Goal: Task Accomplishment & Management: Manage account settings

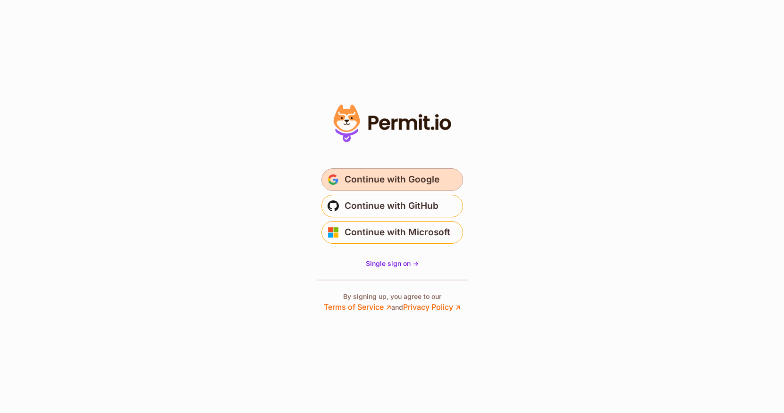
click at [347, 180] on span "Continue with Google" at bounding box center [391, 179] width 95 height 15
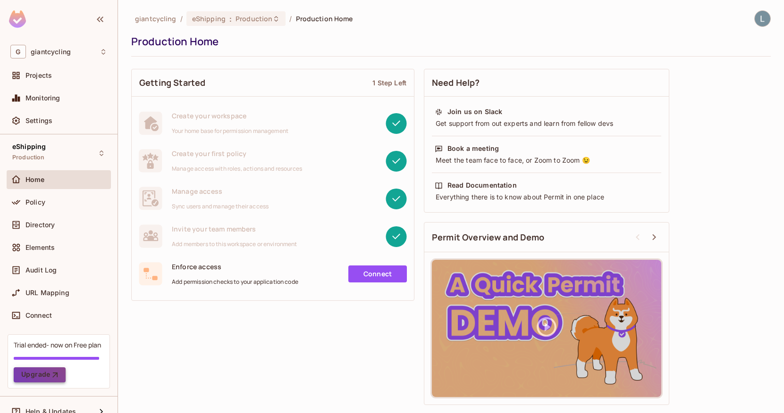
click at [35, 377] on button "Upgrade" at bounding box center [40, 374] width 52 height 15
click at [70, 75] on div "Projects" at bounding box center [66, 76] width 82 height 8
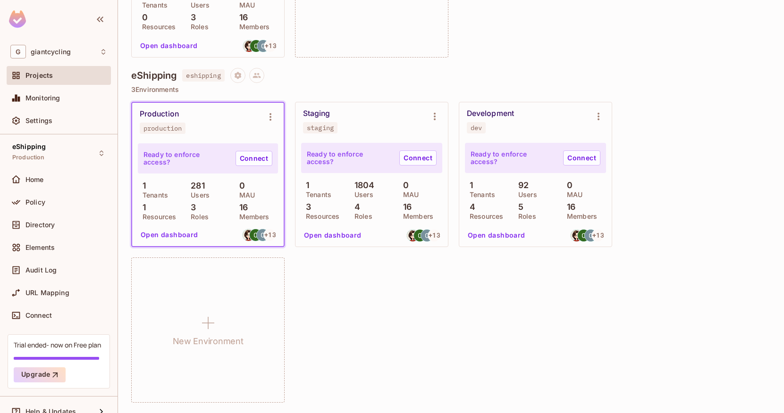
scroll to position [974, 0]
click at [435, 114] on icon "Environment settings" at bounding box center [435, 117] width 2 height 8
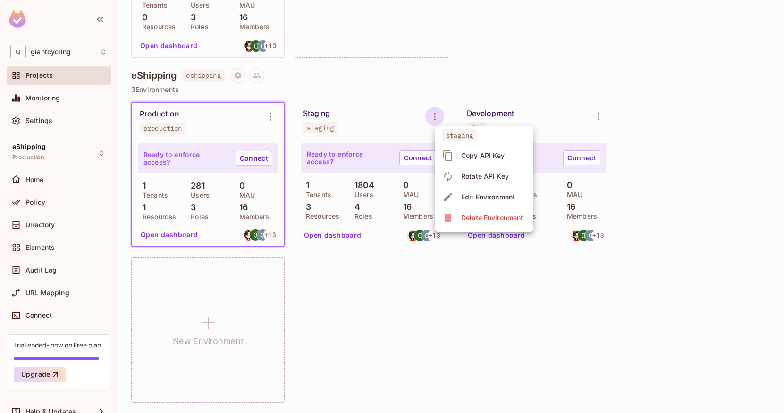
click at [392, 287] on div at bounding box center [392, 206] width 784 height 413
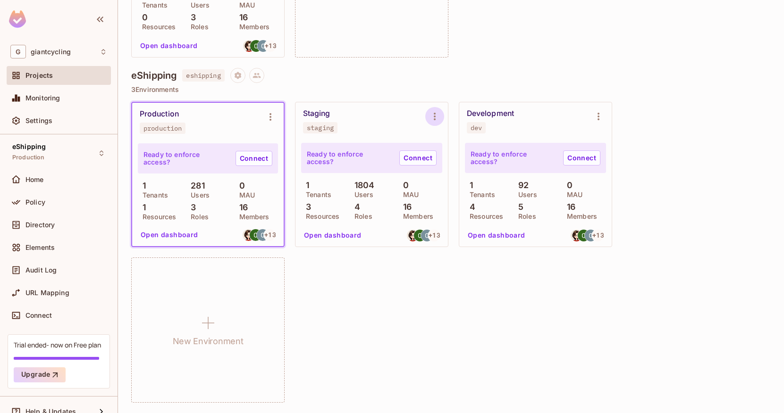
click at [434, 116] on icon "Environment settings" at bounding box center [434, 116] width 11 height 11
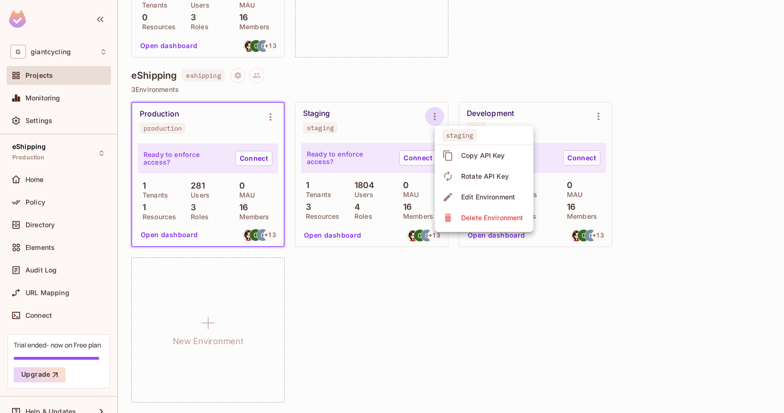
click at [477, 215] on div "Delete Environment" at bounding box center [492, 217] width 62 height 9
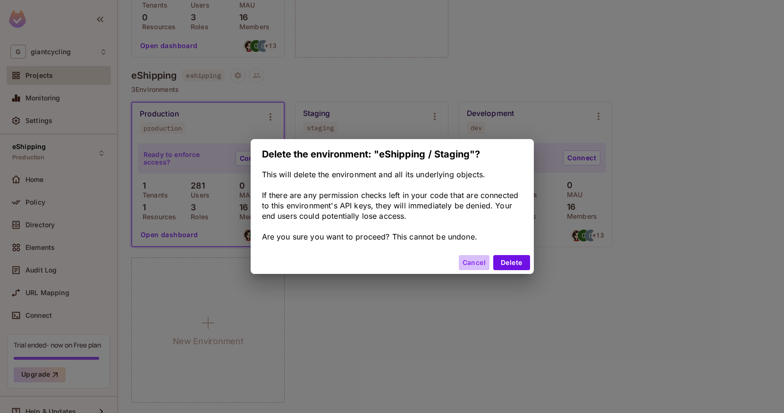
click at [476, 264] on button "Cancel" at bounding box center [474, 262] width 31 height 15
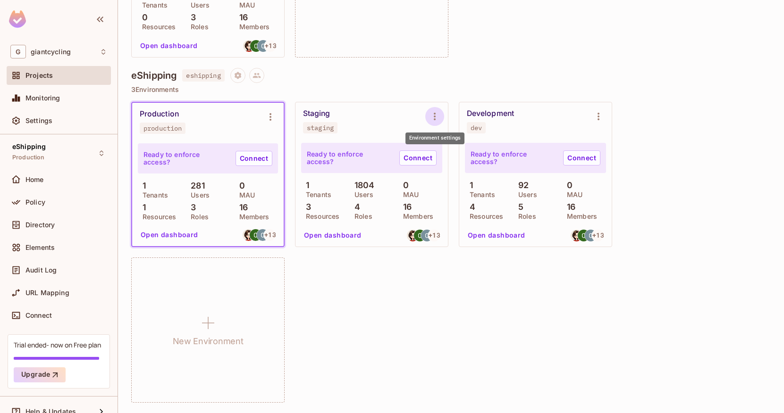
click at [431, 117] on icon "Environment settings" at bounding box center [434, 116] width 11 height 11
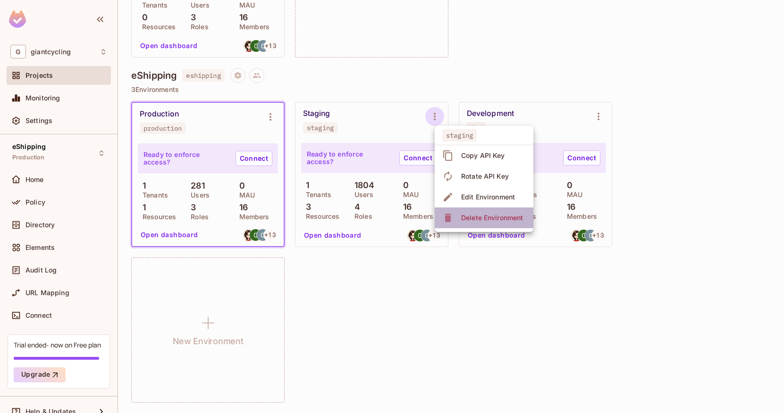
click at [473, 217] on div "Delete Environment" at bounding box center [492, 217] width 62 height 9
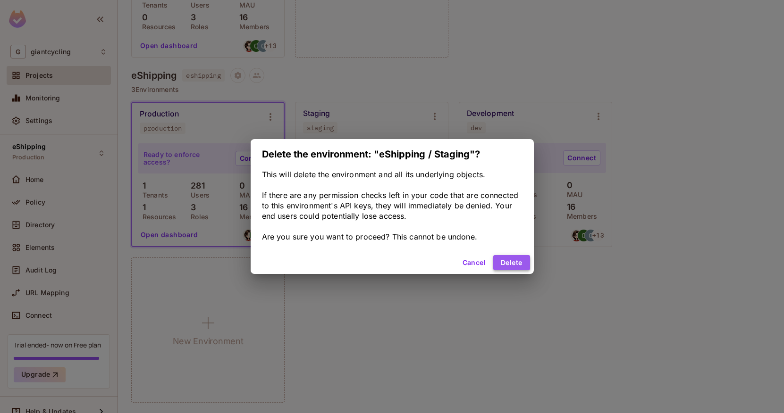
click at [509, 262] on button "Delete" at bounding box center [511, 262] width 36 height 15
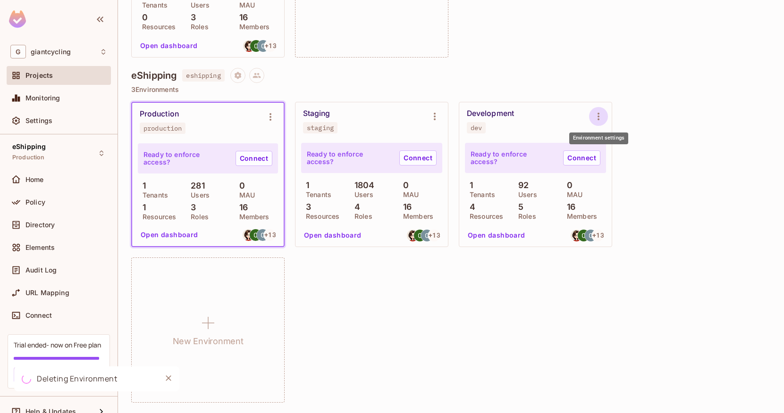
click at [597, 115] on icon "Environment settings" at bounding box center [597, 116] width 11 height 11
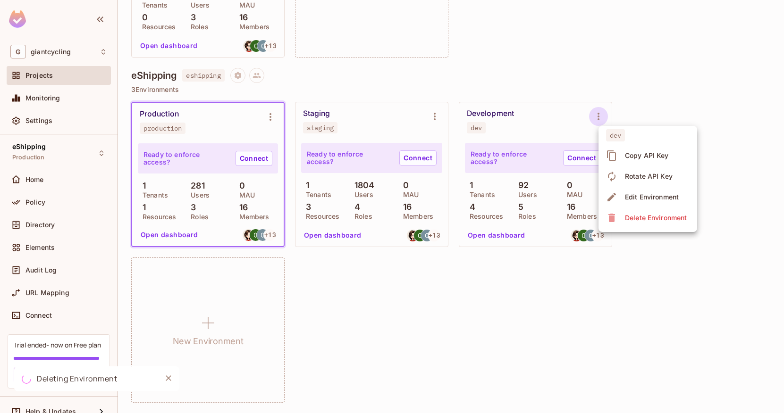
click at [659, 112] on div at bounding box center [392, 206] width 784 height 413
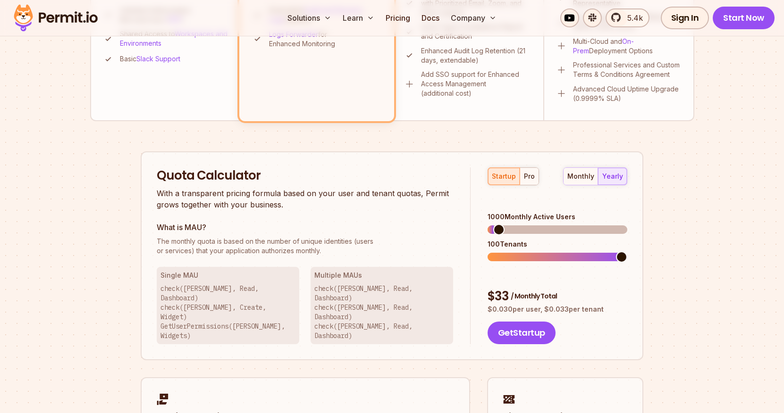
scroll to position [478, 0]
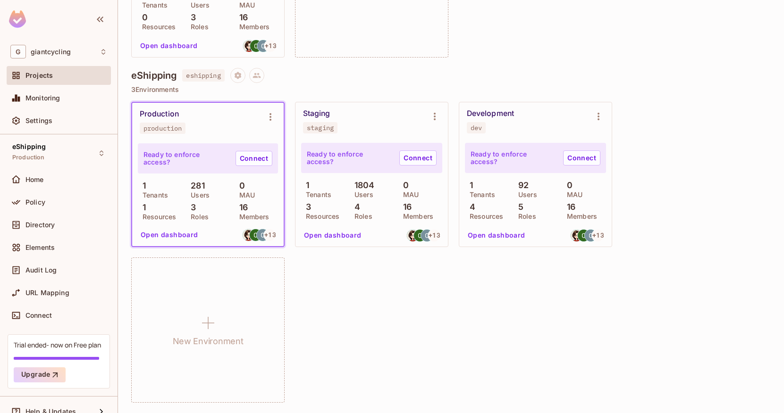
scroll to position [974, 0]
click at [52, 94] on span "Monitoring" at bounding box center [42, 98] width 35 height 8
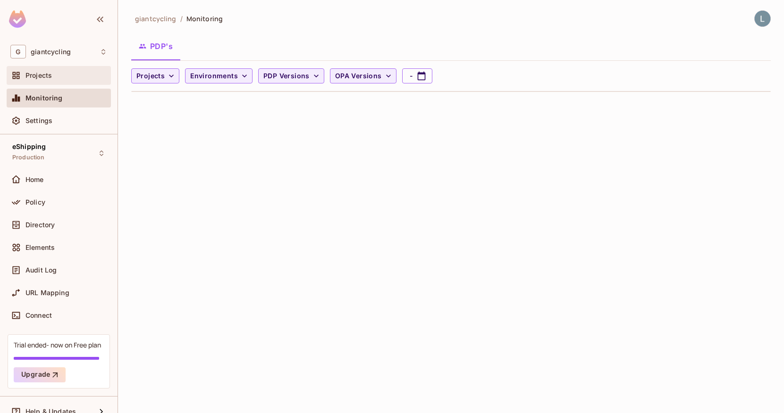
click at [63, 76] on div "Projects" at bounding box center [66, 76] width 82 height 8
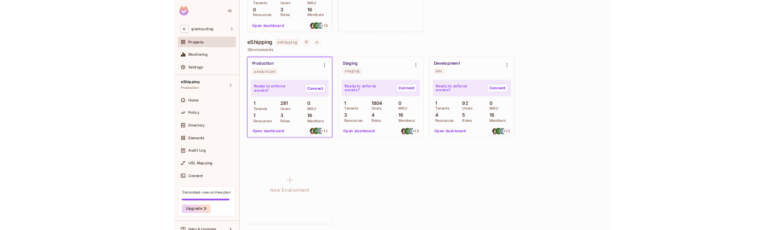
scroll to position [974, 0]
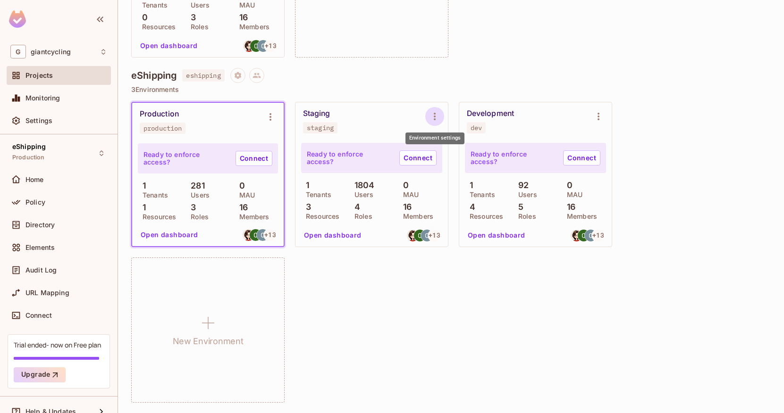
click at [435, 116] on icon "Environment settings" at bounding box center [434, 116] width 11 height 11
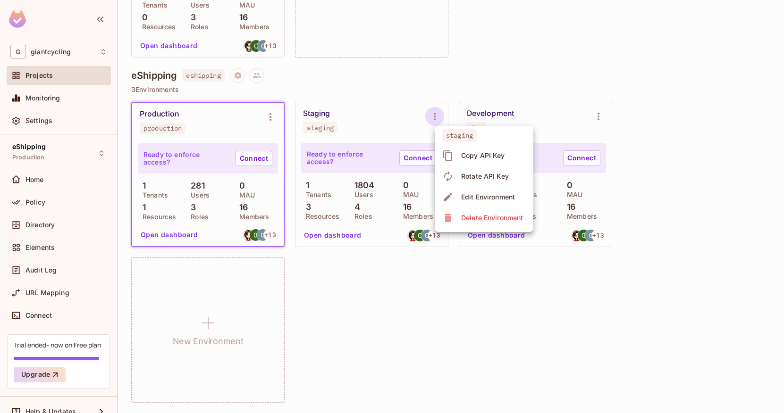
click at [473, 218] on div "Delete Environment" at bounding box center [492, 217] width 62 height 9
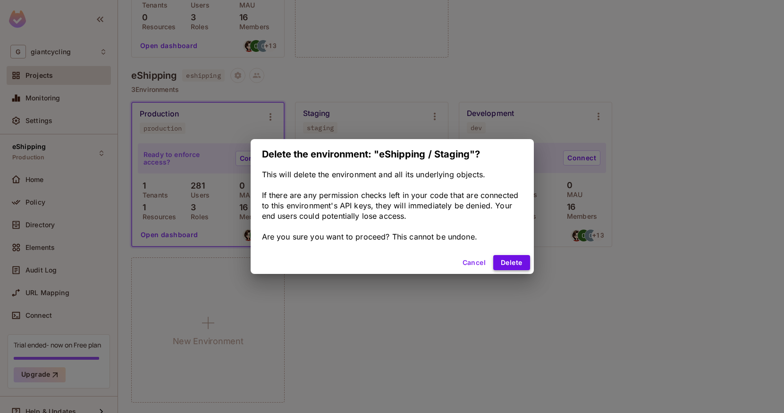
click at [510, 269] on button "Delete" at bounding box center [511, 262] width 36 height 15
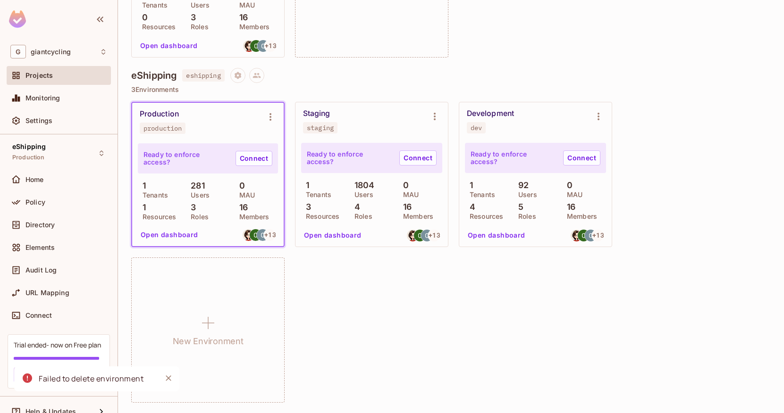
click at [169, 382] on icon "Close" at bounding box center [168, 378] width 9 height 9
click at [341, 329] on div "Production production Ready to enforce access? Connect 1 Tenants 281 Users 0 MA…" at bounding box center [450, 252] width 639 height 301
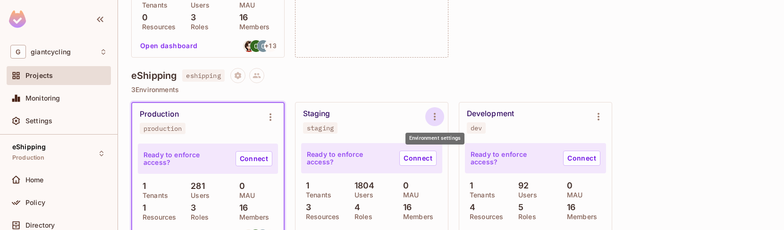
click at [436, 116] on icon "Environment settings" at bounding box center [434, 116] width 11 height 11
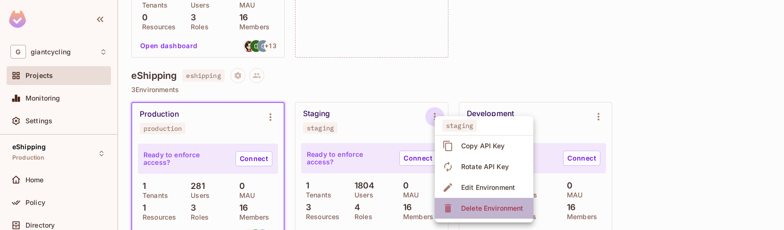
click at [453, 208] on icon at bounding box center [447, 207] width 11 height 11
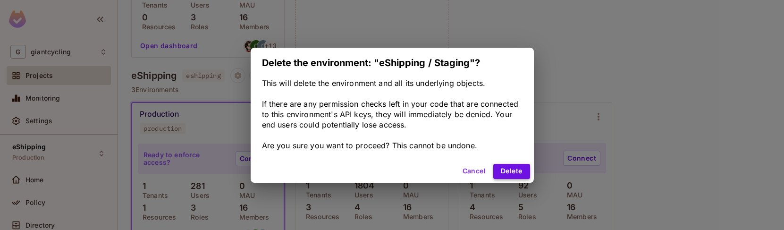
click at [501, 170] on button "Delete" at bounding box center [511, 171] width 36 height 15
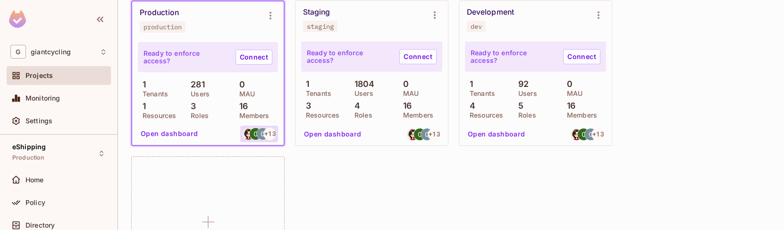
scroll to position [1070, 0]
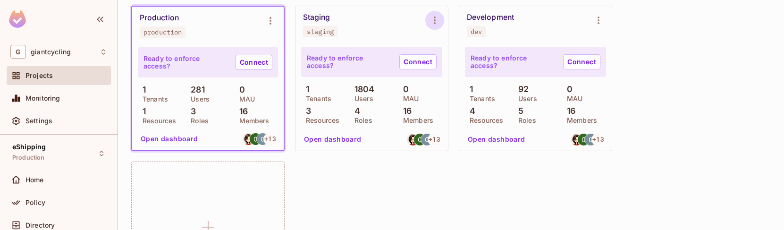
click at [435, 18] on icon "Environment settings" at bounding box center [435, 21] width 2 height 8
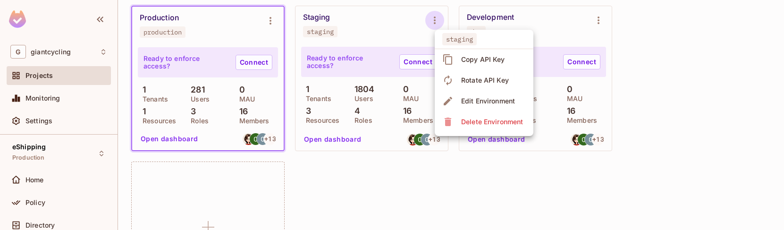
click at [459, 125] on span "Delete Environment" at bounding box center [491, 121] width 67 height 15
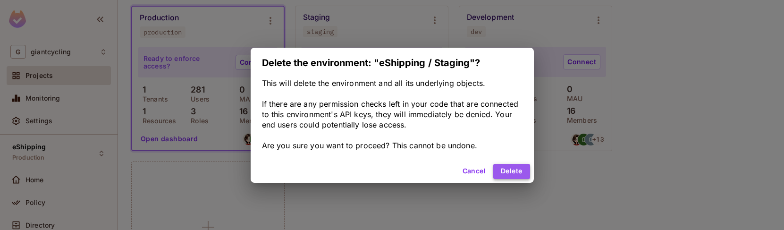
click at [501, 170] on button "Delete" at bounding box center [511, 171] width 36 height 15
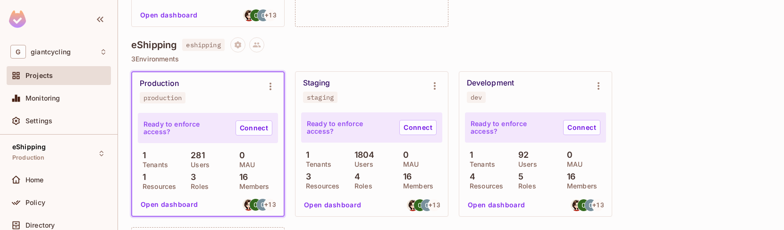
scroll to position [1003, 0]
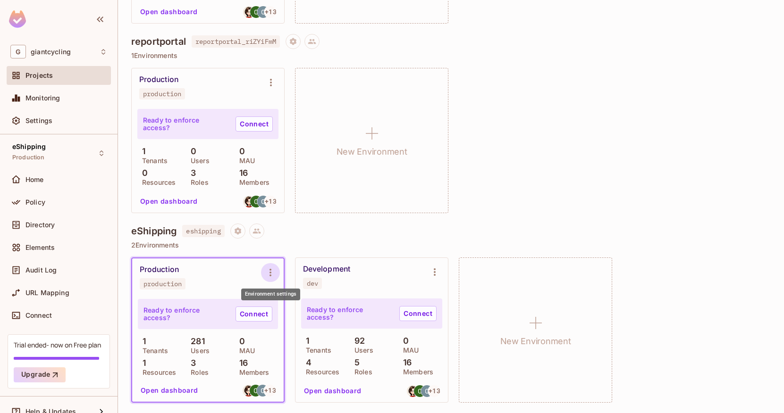
click at [271, 229] on icon "Environment settings" at bounding box center [270, 272] width 11 height 11
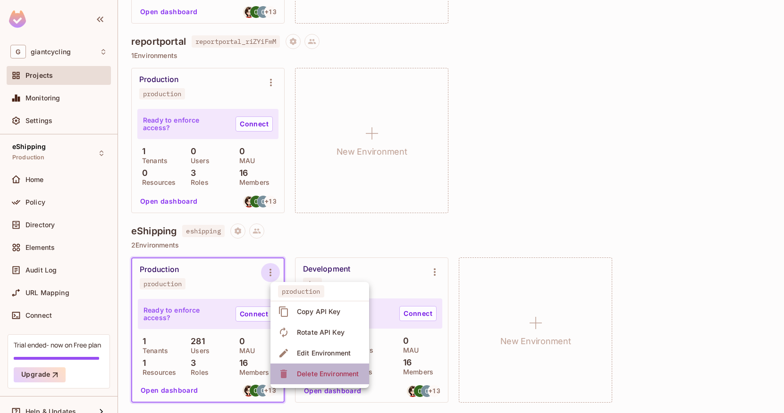
click at [317, 229] on div "Delete Environment" at bounding box center [328, 373] width 62 height 9
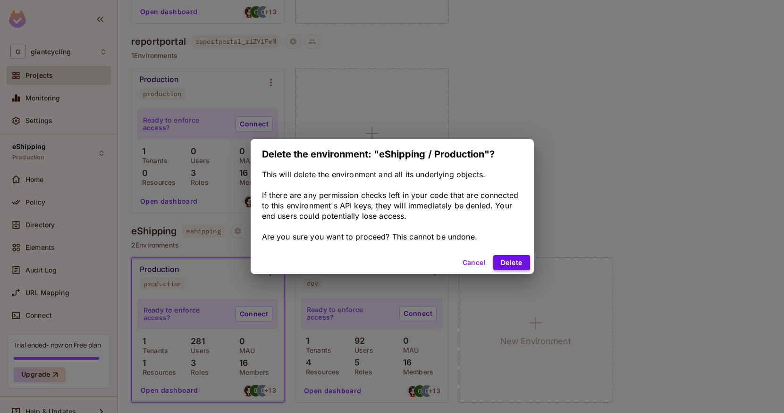
click at [507, 229] on button "Delete" at bounding box center [511, 262] width 36 height 15
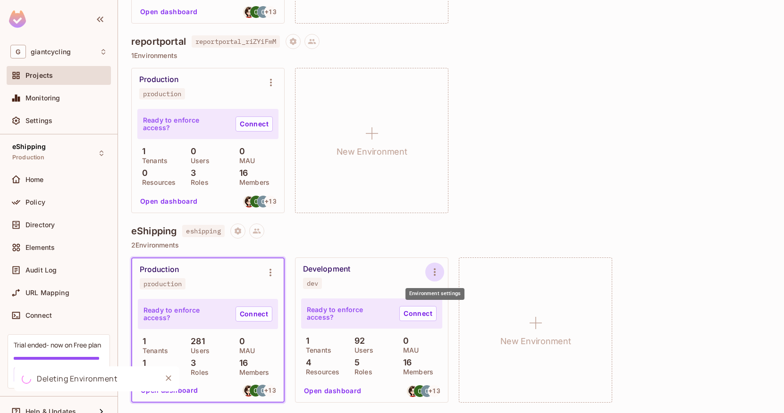
click at [435, 229] on icon "Environment settings" at bounding box center [434, 272] width 11 height 11
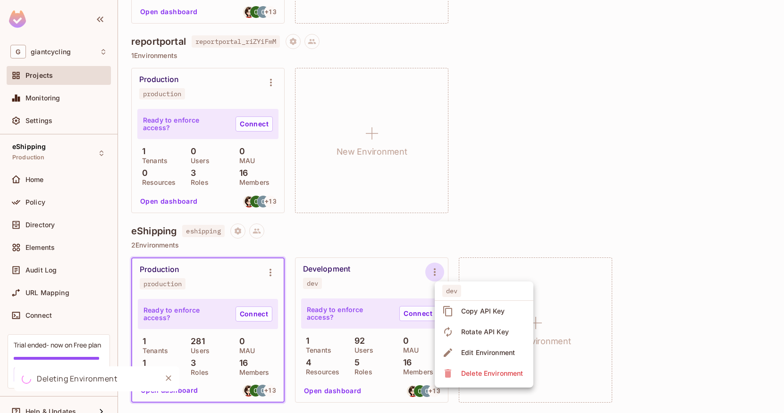
click at [622, 216] on div at bounding box center [392, 206] width 784 height 413
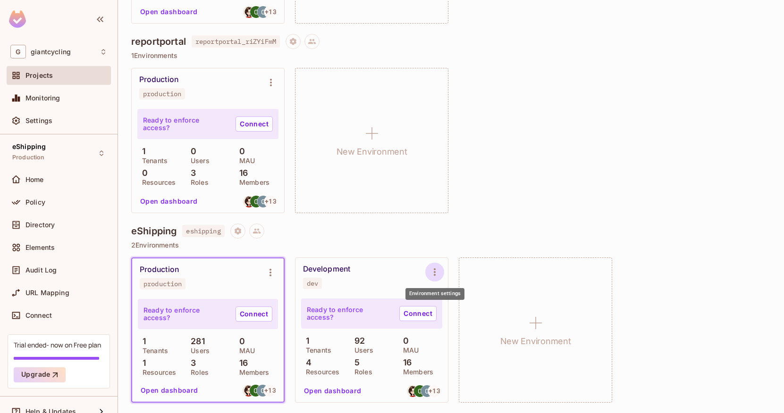
click at [432, 268] on icon "Environment settings" at bounding box center [434, 272] width 11 height 11
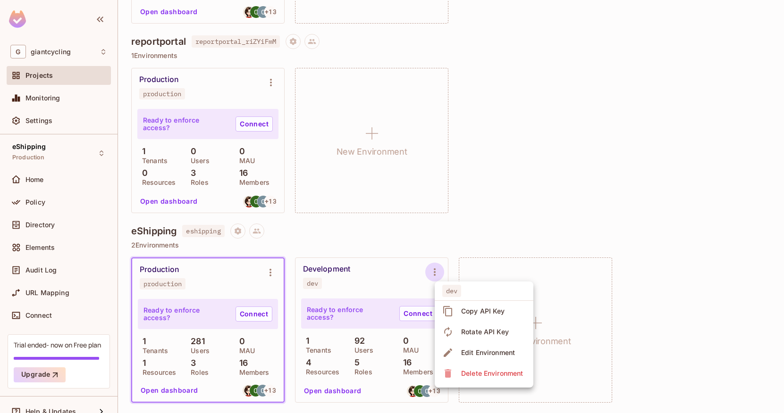
click at [471, 370] on div "Delete Environment" at bounding box center [492, 373] width 62 height 9
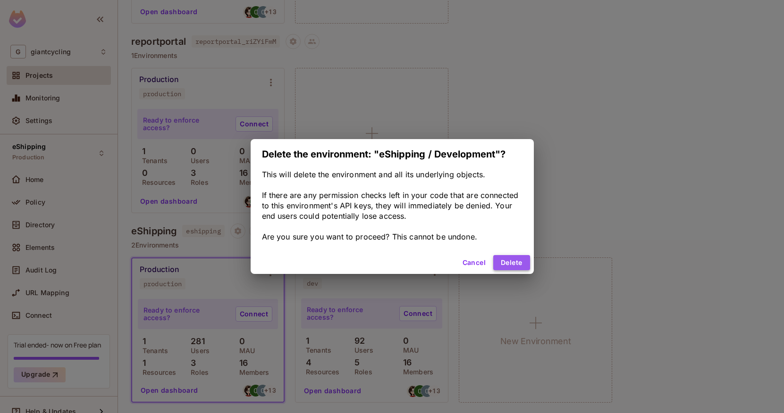
click at [518, 260] on button "Delete" at bounding box center [511, 262] width 36 height 15
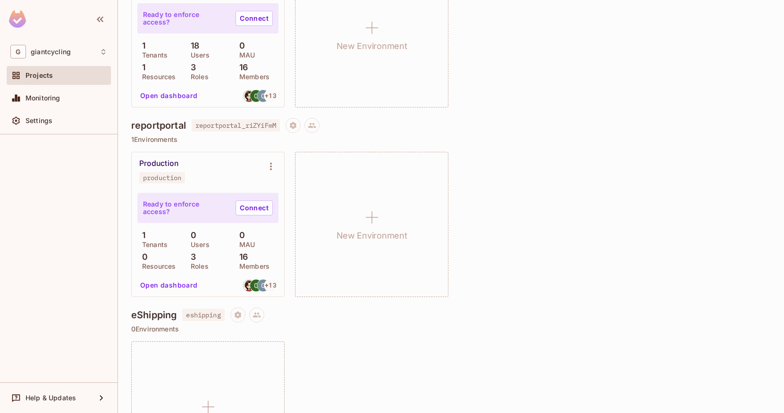
scroll to position [732, 0]
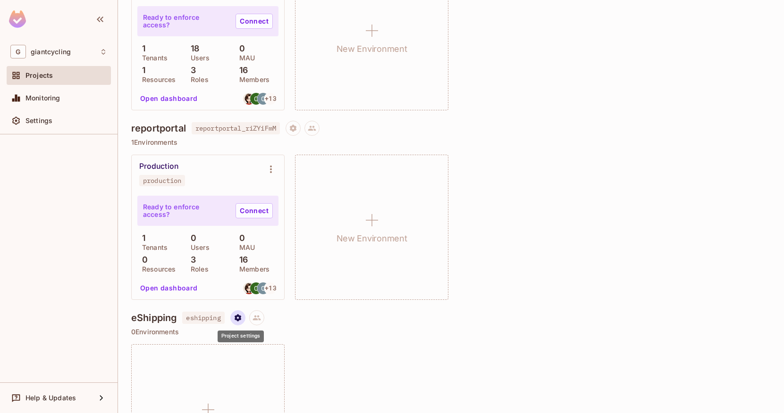
click at [240, 322] on icon "Project settings" at bounding box center [238, 318] width 8 height 8
click at [397, 334] on div at bounding box center [392, 206] width 784 height 413
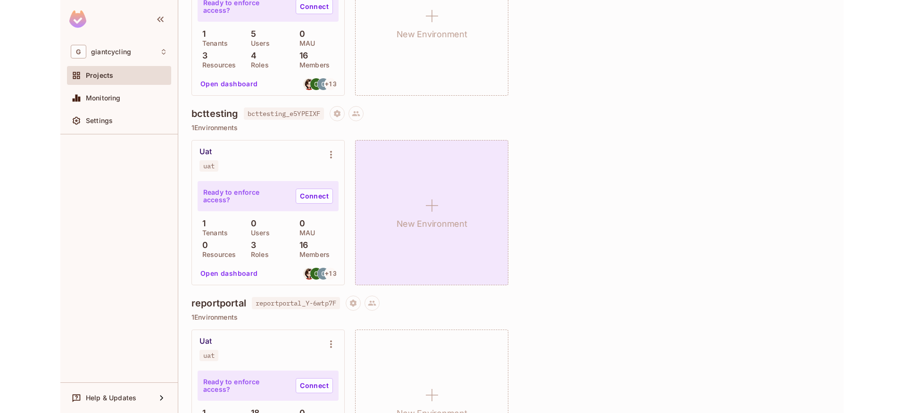
scroll to position [359, 0]
